Goal: Task Accomplishment & Management: Manage account settings

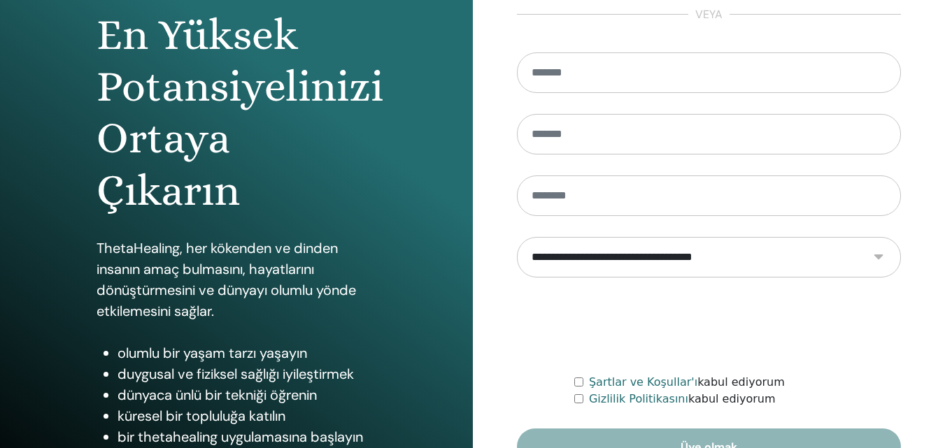
scroll to position [223, 0]
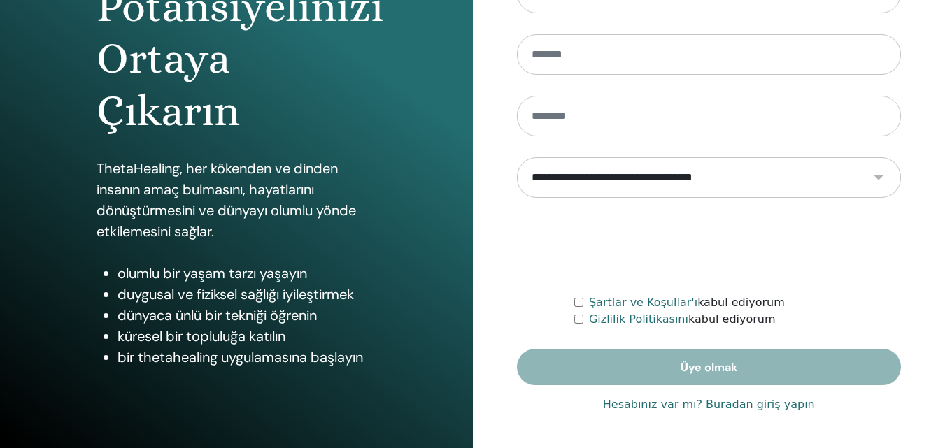
type input "**********"
click at [710, 410] on font "Hesabınız var mı? Buradan giriş yapın" at bounding box center [709, 404] width 212 height 13
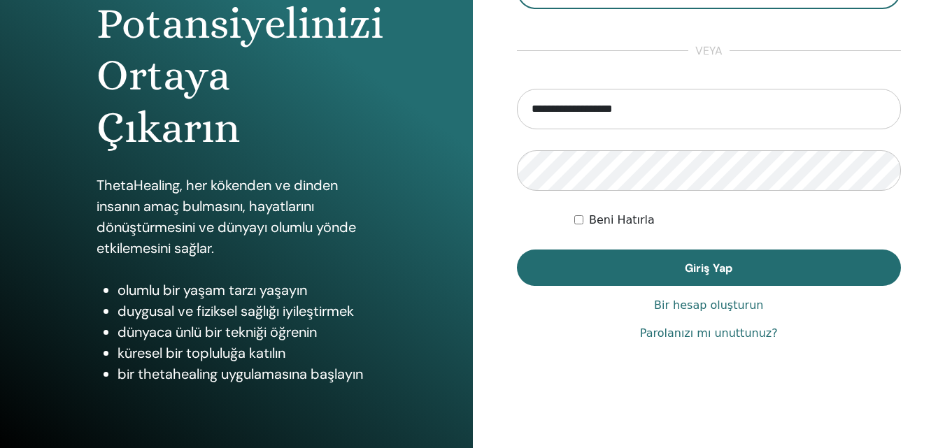
scroll to position [210, 0]
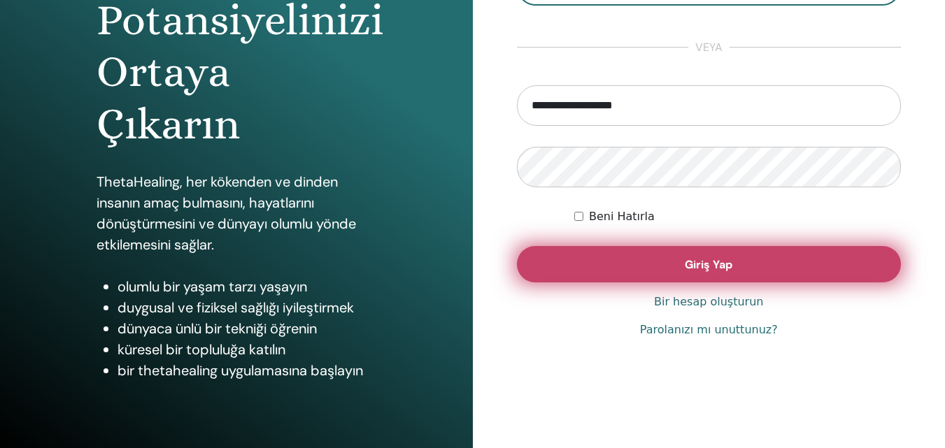
click at [689, 258] on font "Giriş Yap" at bounding box center [709, 264] width 48 height 15
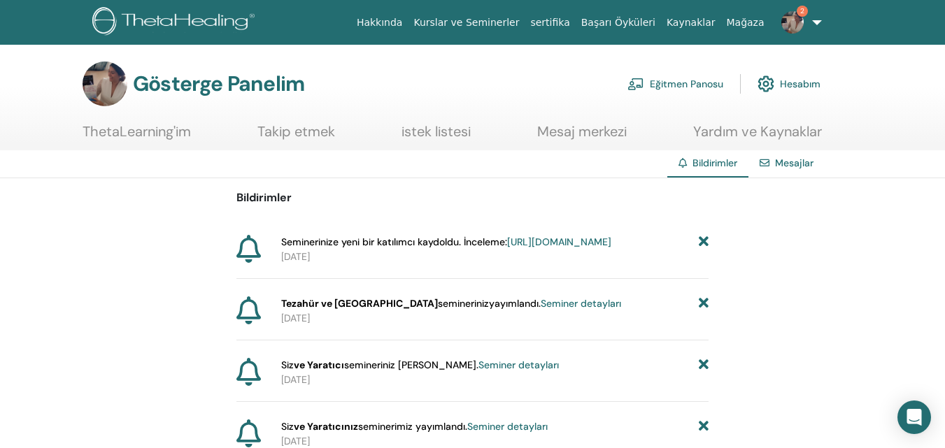
click at [657, 83] on font "Eğitmen Panosu" at bounding box center [686, 84] width 73 height 13
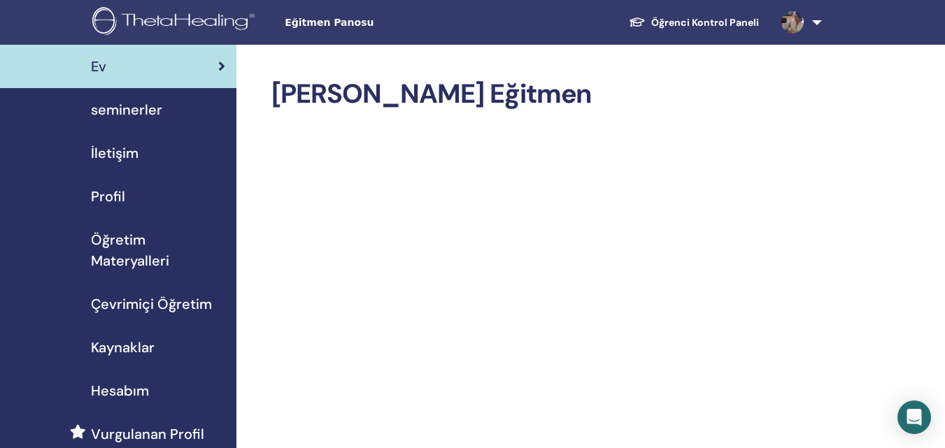
click at [138, 110] on span "seminerler" at bounding box center [126, 109] width 71 height 21
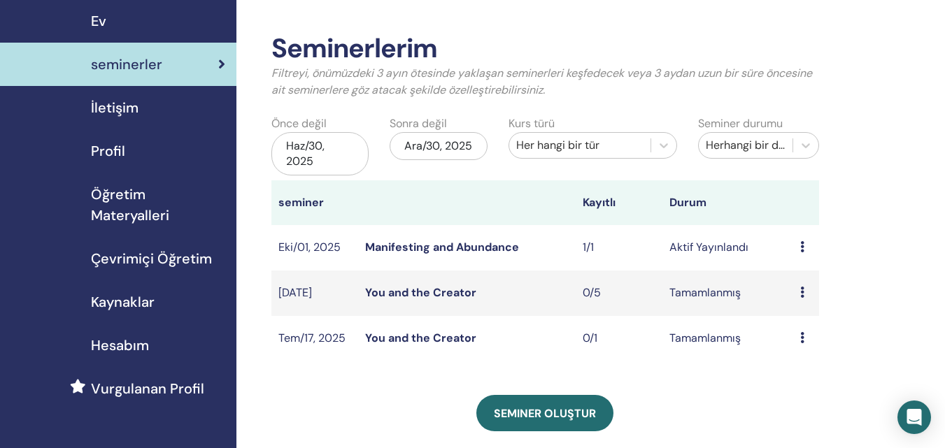
scroll to position [70, 0]
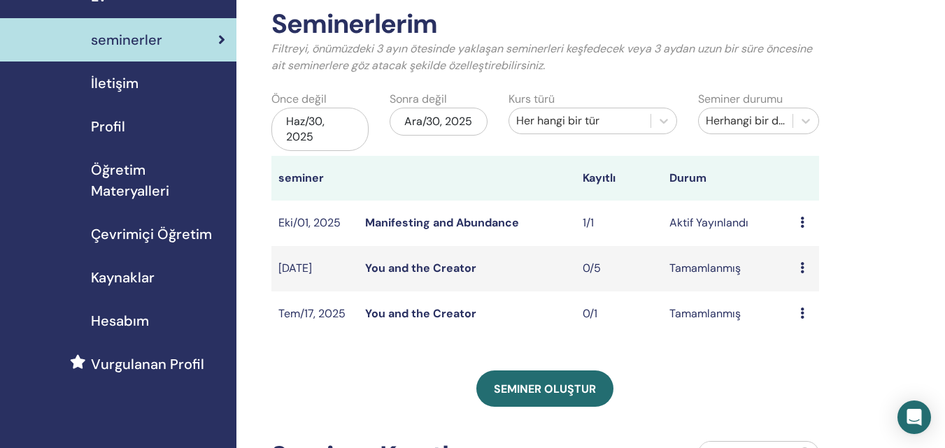
click at [492, 224] on link "Manifesting and Abundance" at bounding box center [442, 222] width 154 height 15
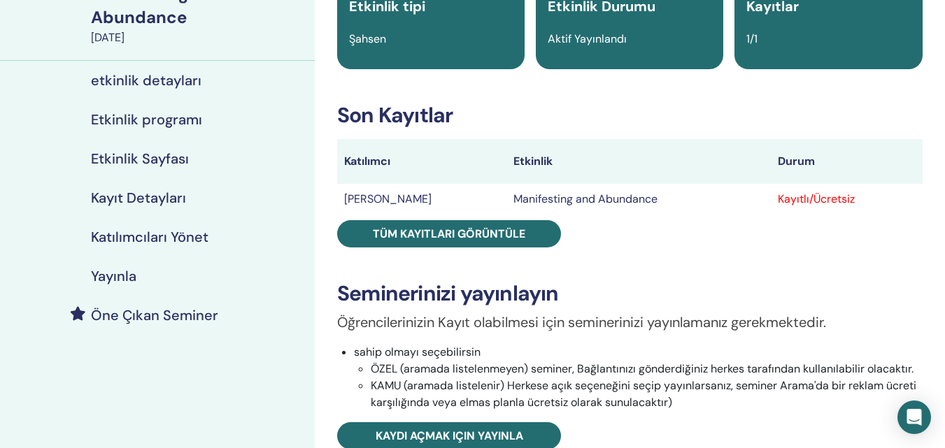
scroll to position [140, 0]
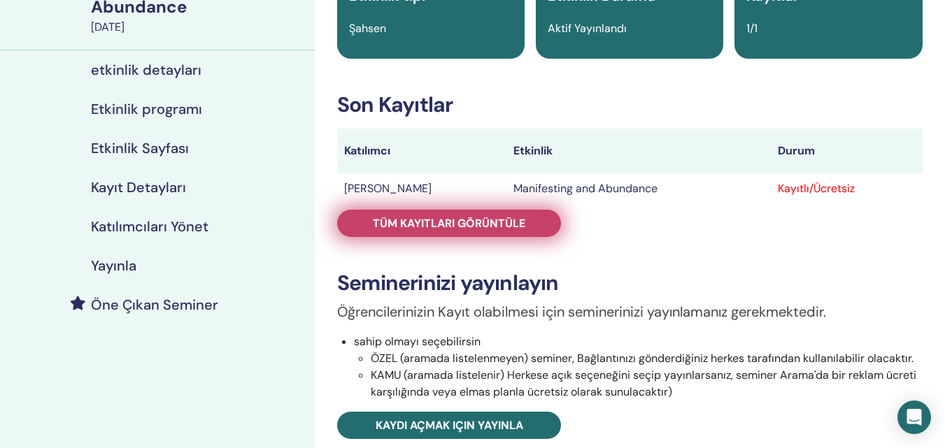
click at [499, 224] on span "Tüm kayıtları görüntüle" at bounding box center [449, 223] width 152 height 15
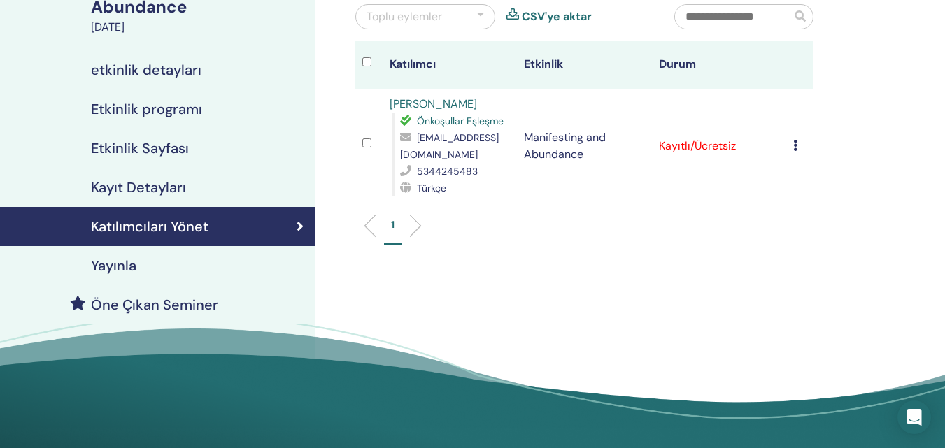
click at [794, 145] on icon at bounding box center [795, 145] width 4 height 11
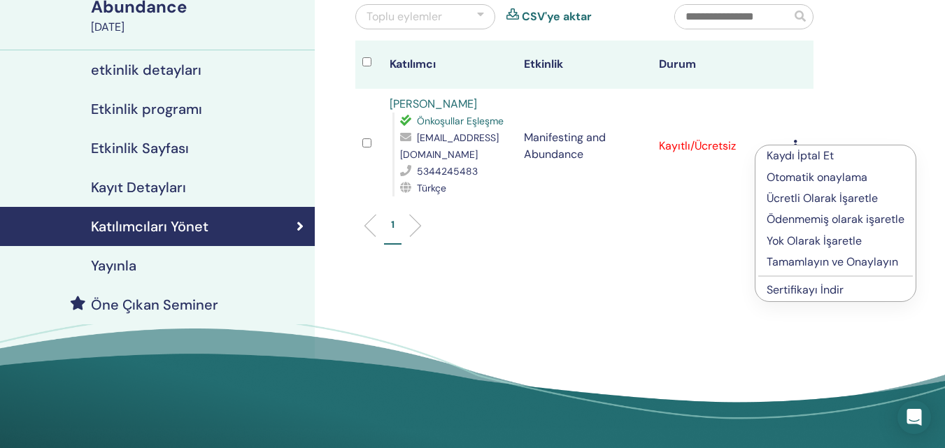
click at [801, 265] on p "Tamamlayın ve Onaylayın" at bounding box center [835, 262] width 138 height 17
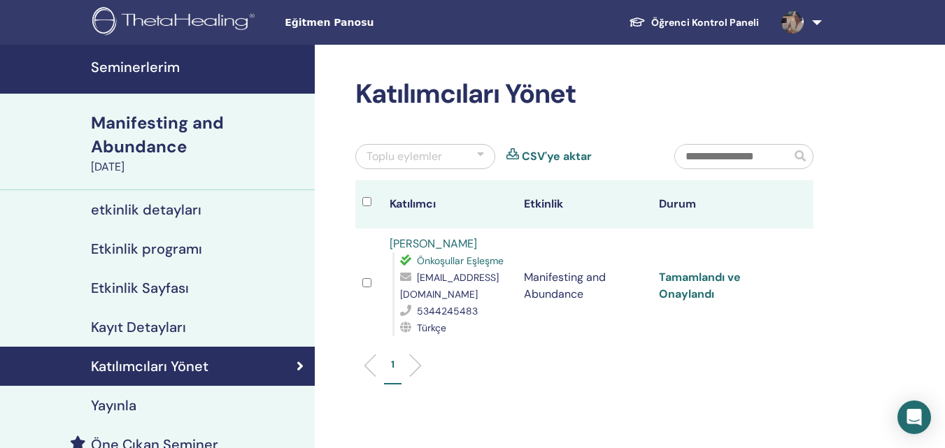
click at [687, 288] on link "Tamamlandı ve Onaylandı" at bounding box center [700, 285] width 82 height 31
